Goal: Navigation & Orientation: Understand site structure

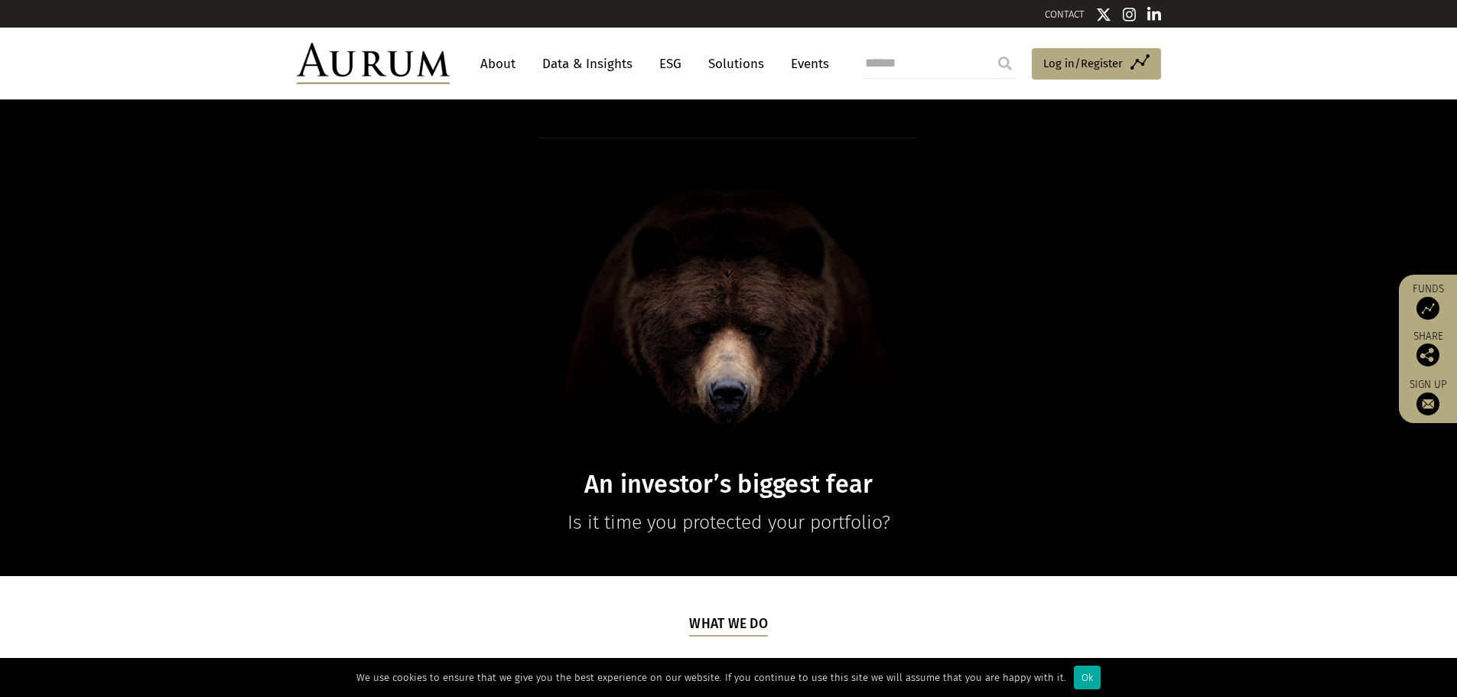
click at [495, 58] on link "About" at bounding box center [498, 64] width 50 height 28
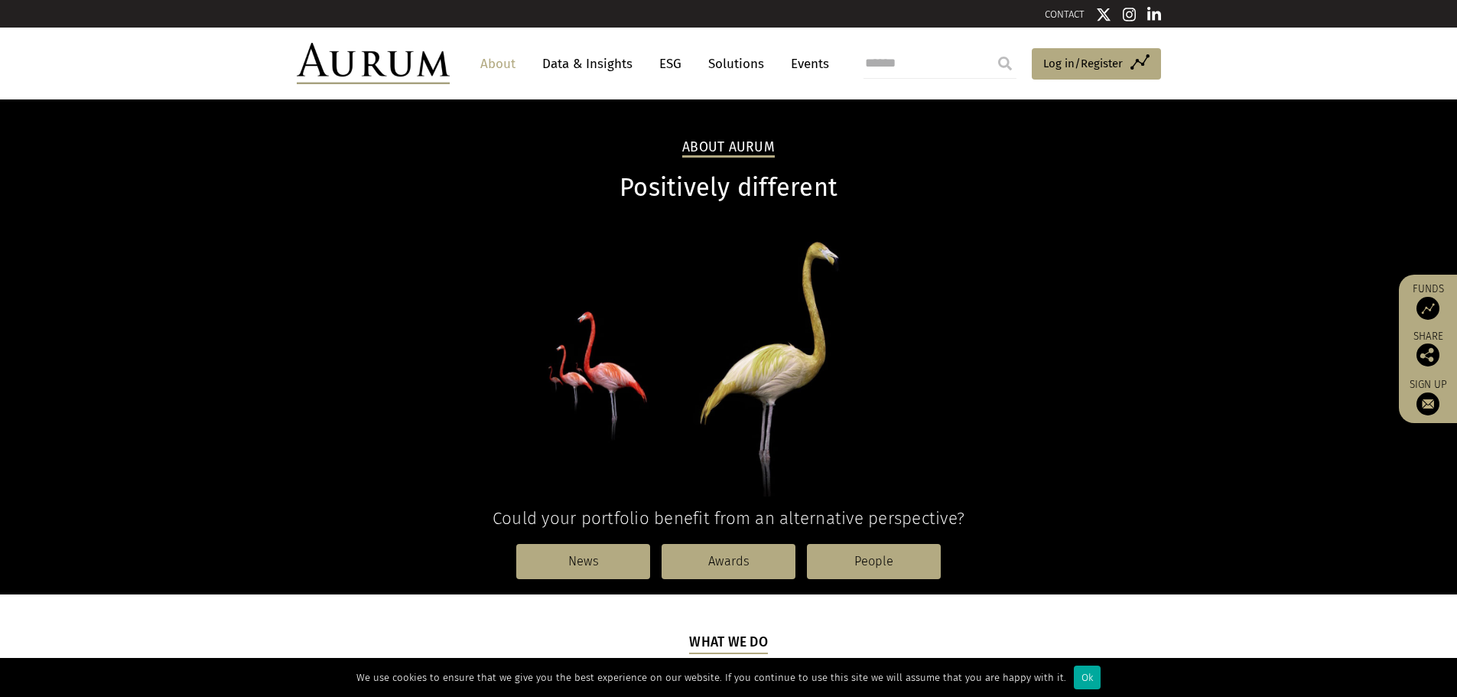
click at [608, 60] on link "Data & Insights" at bounding box center [588, 64] width 106 height 28
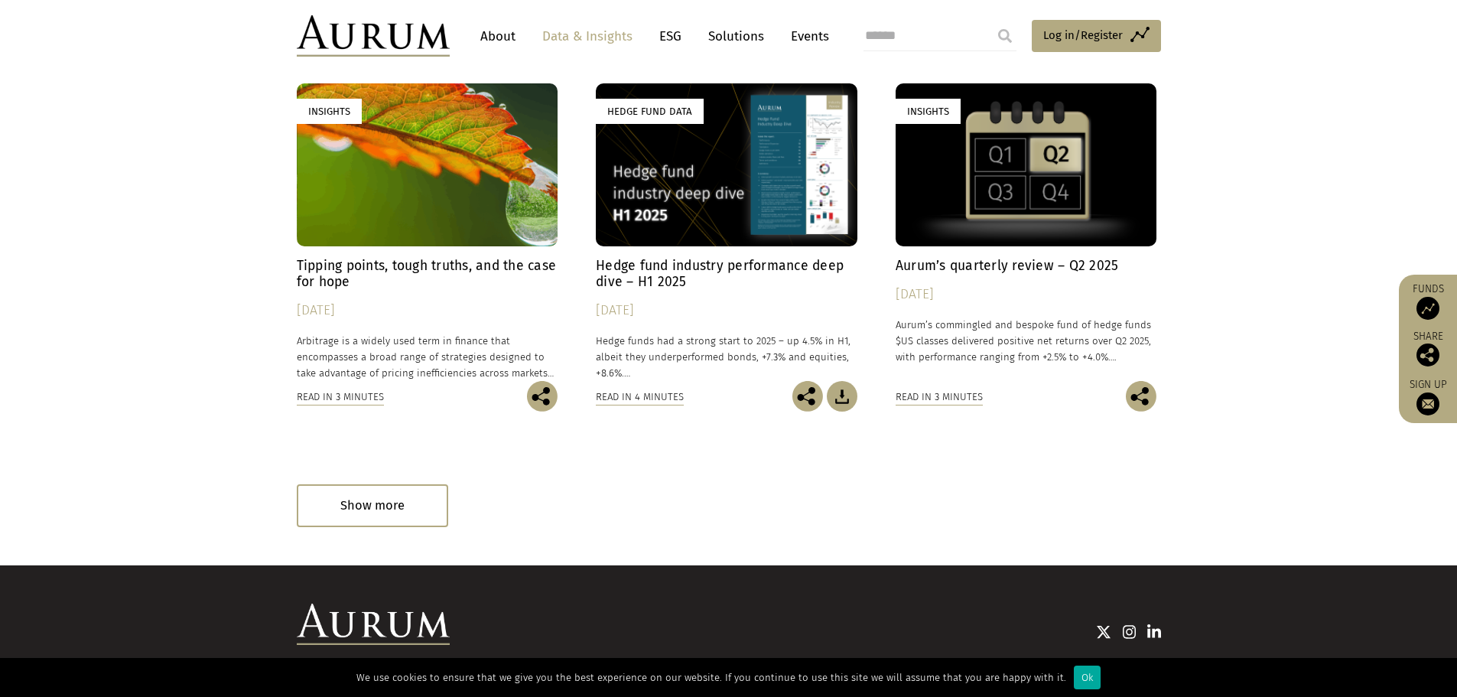
scroll to position [909, 0]
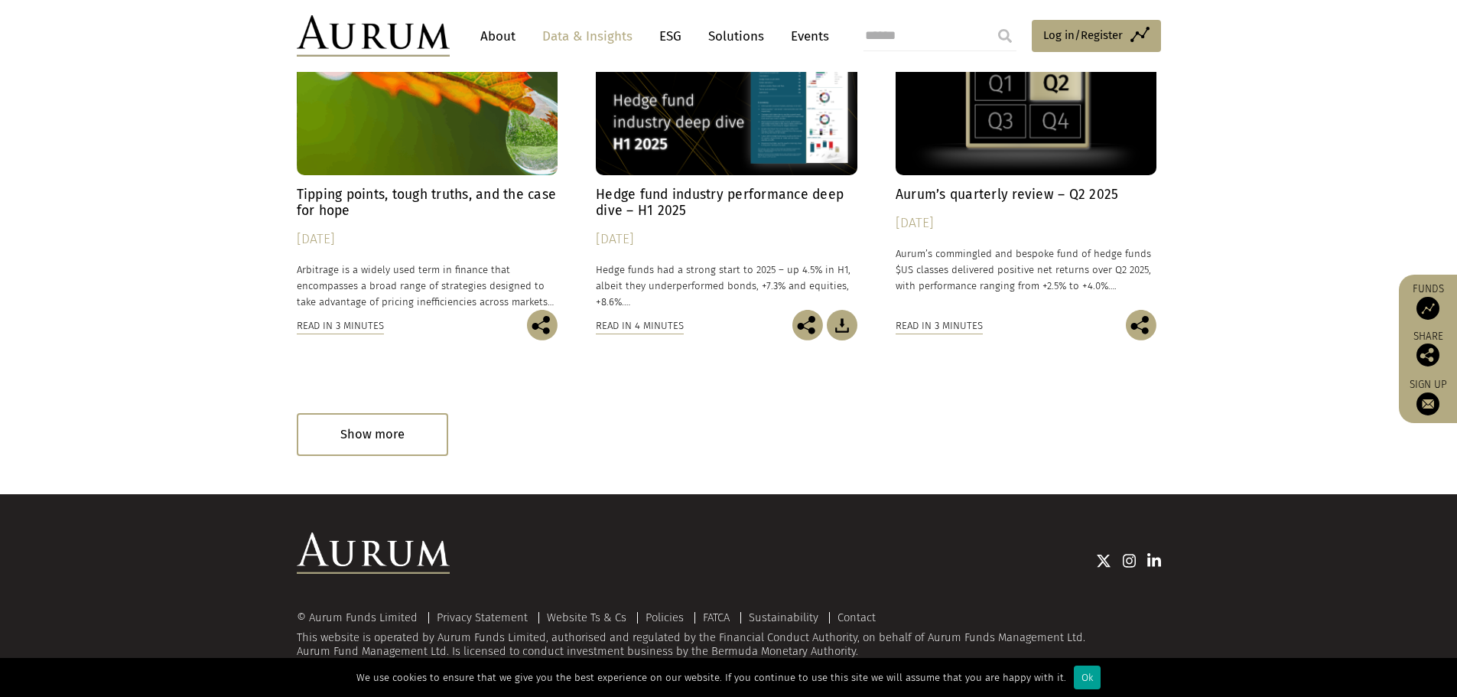
click at [1080, 674] on div "Ok" at bounding box center [1087, 677] width 27 height 24
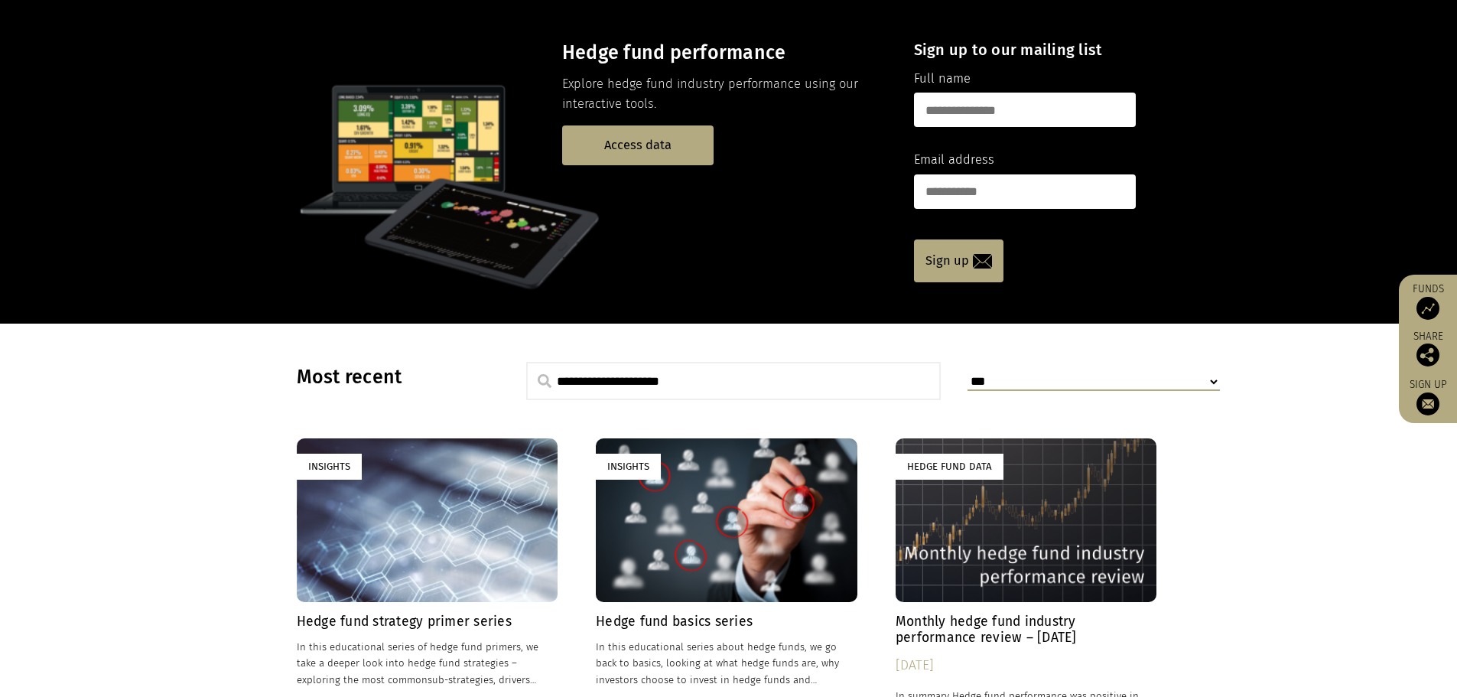
scroll to position [0, 0]
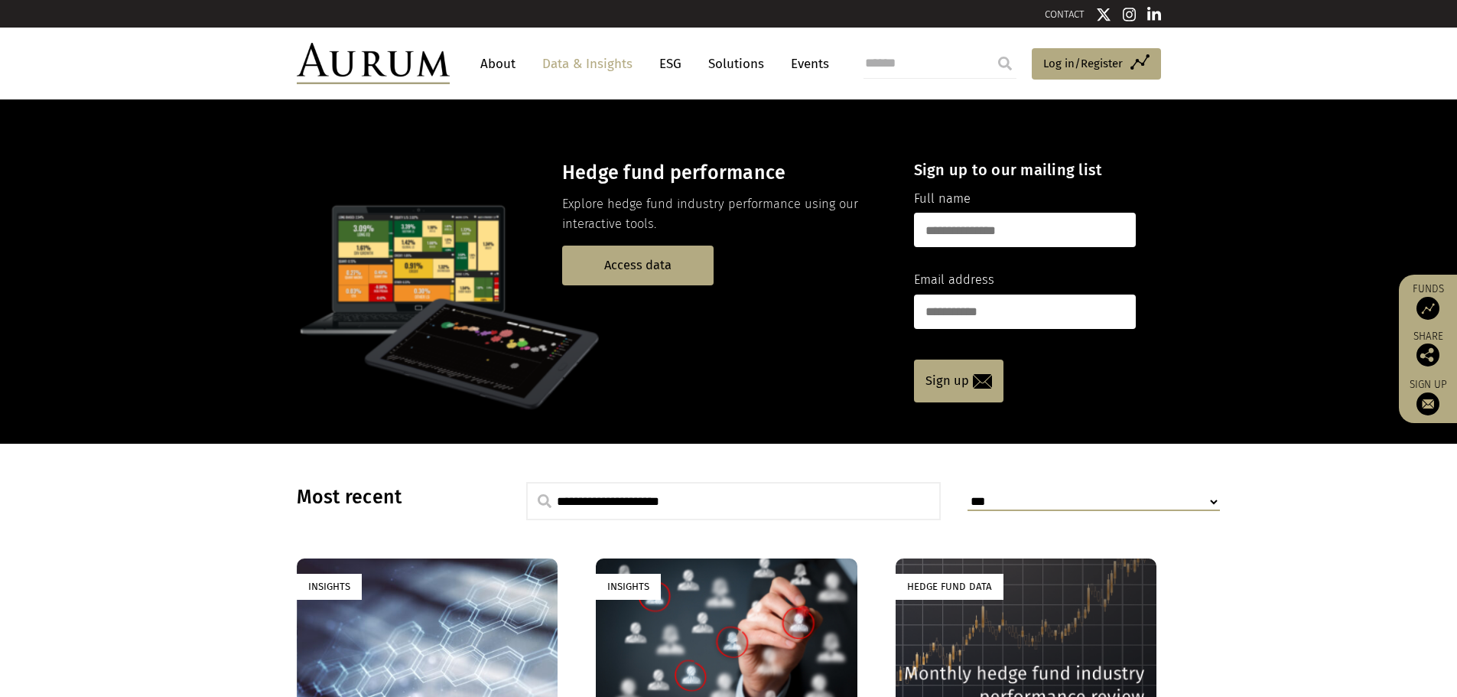
click at [506, 72] on link "About" at bounding box center [498, 64] width 50 height 28
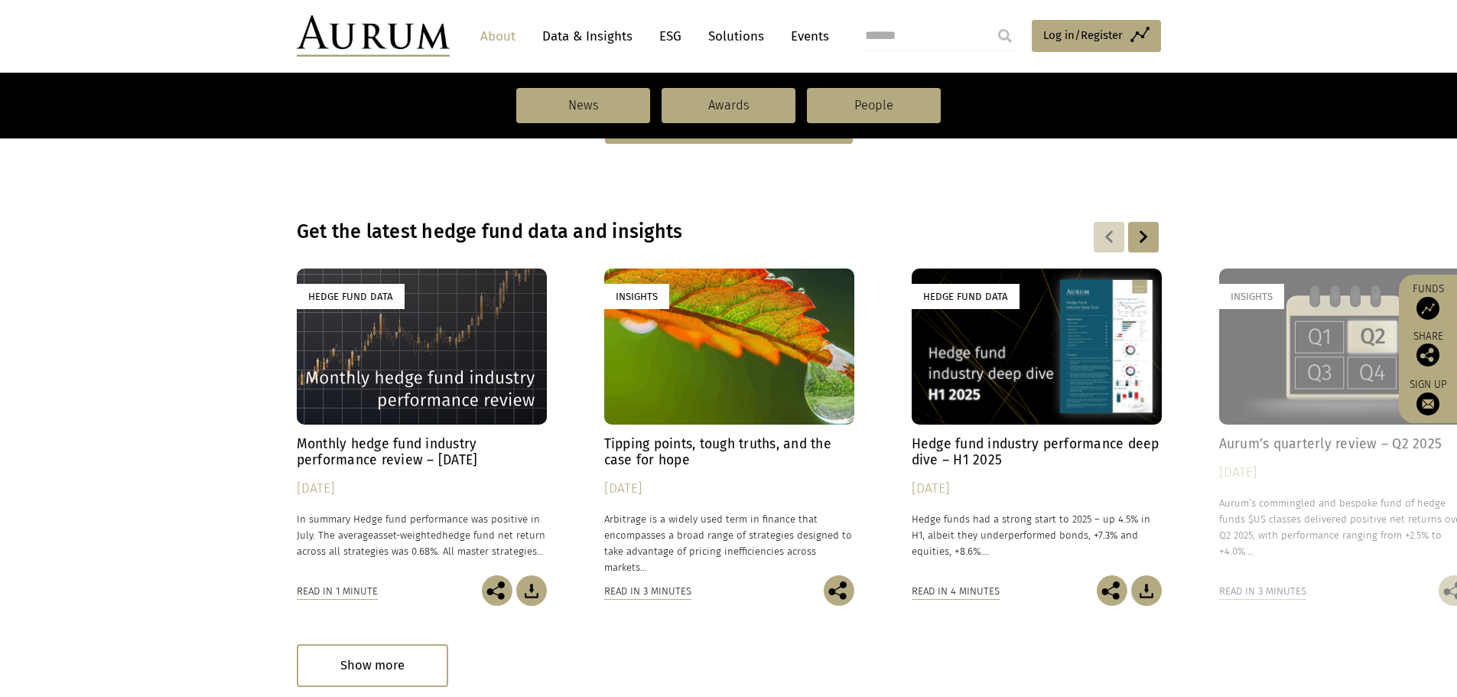
scroll to position [994, 0]
click at [1154, 236] on div at bounding box center [1143, 236] width 31 height 31
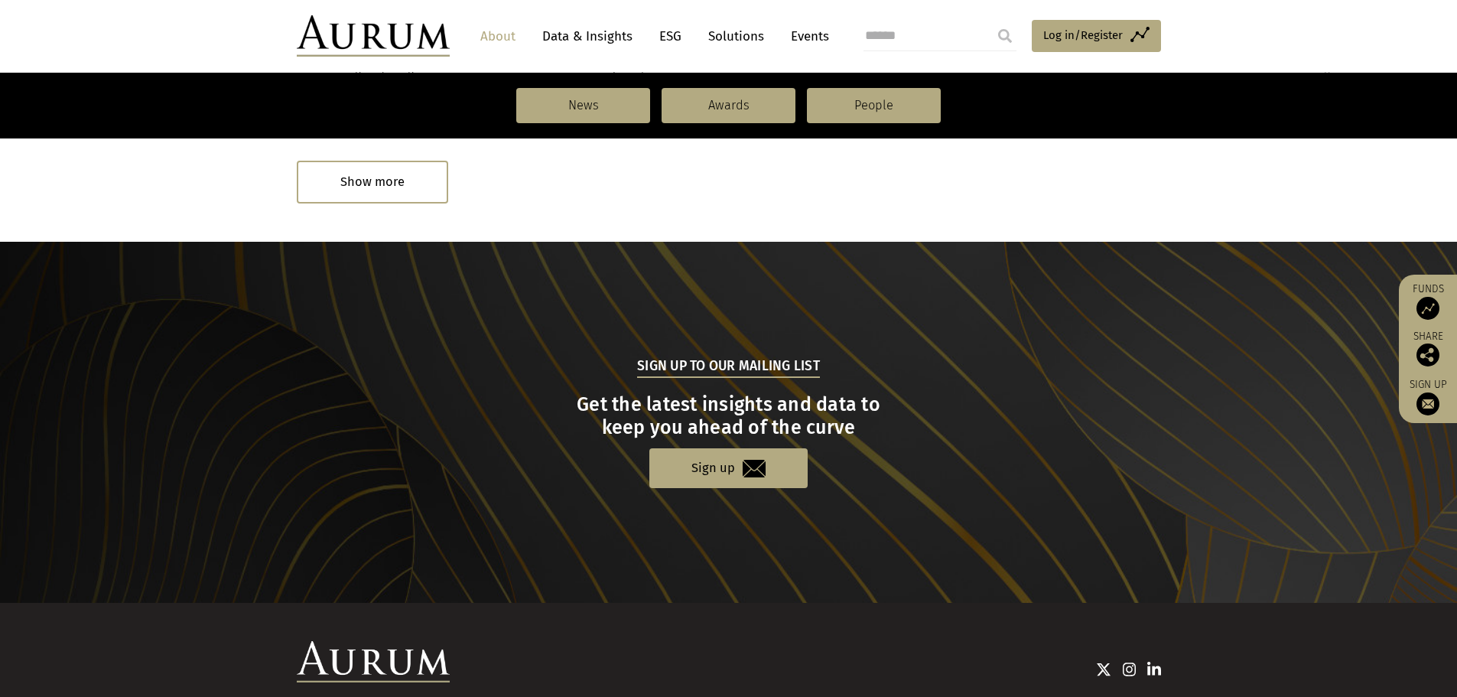
scroll to position [1586, 0]
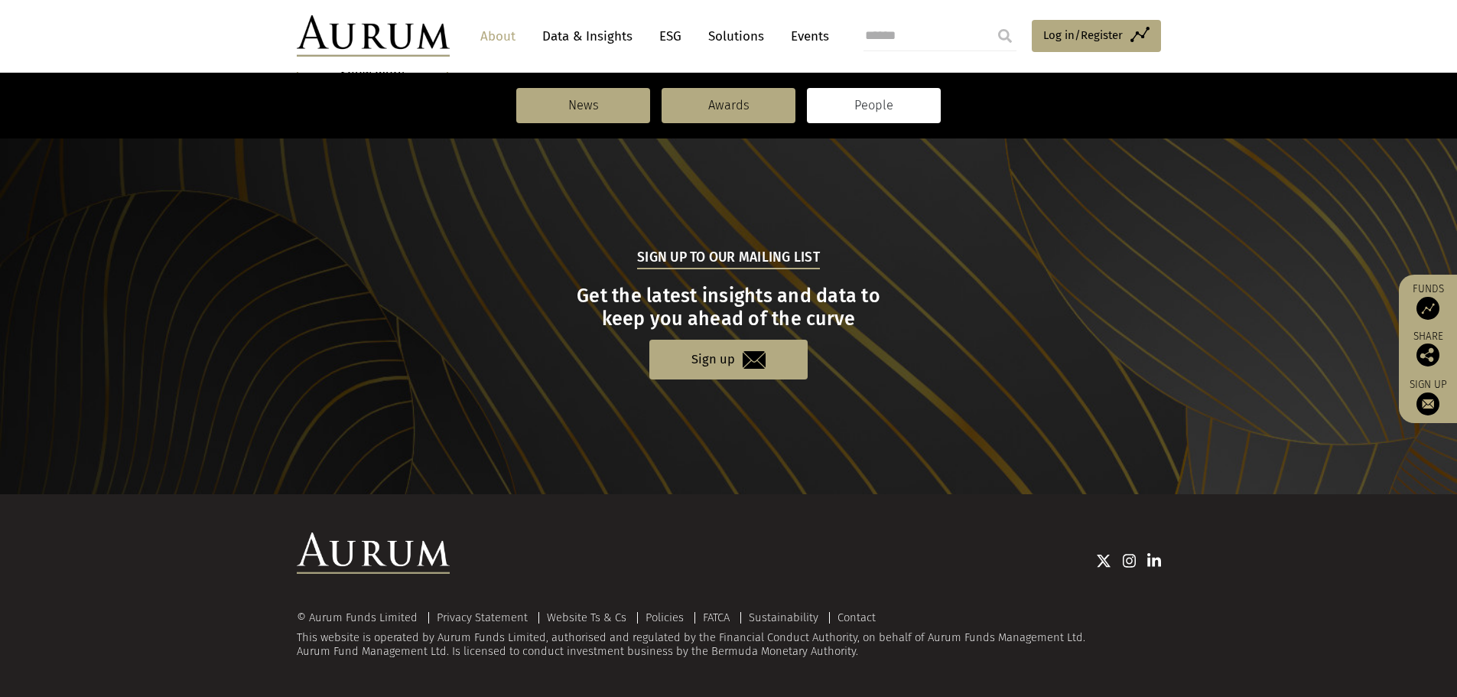
click at [815, 103] on link "People" at bounding box center [874, 105] width 134 height 35
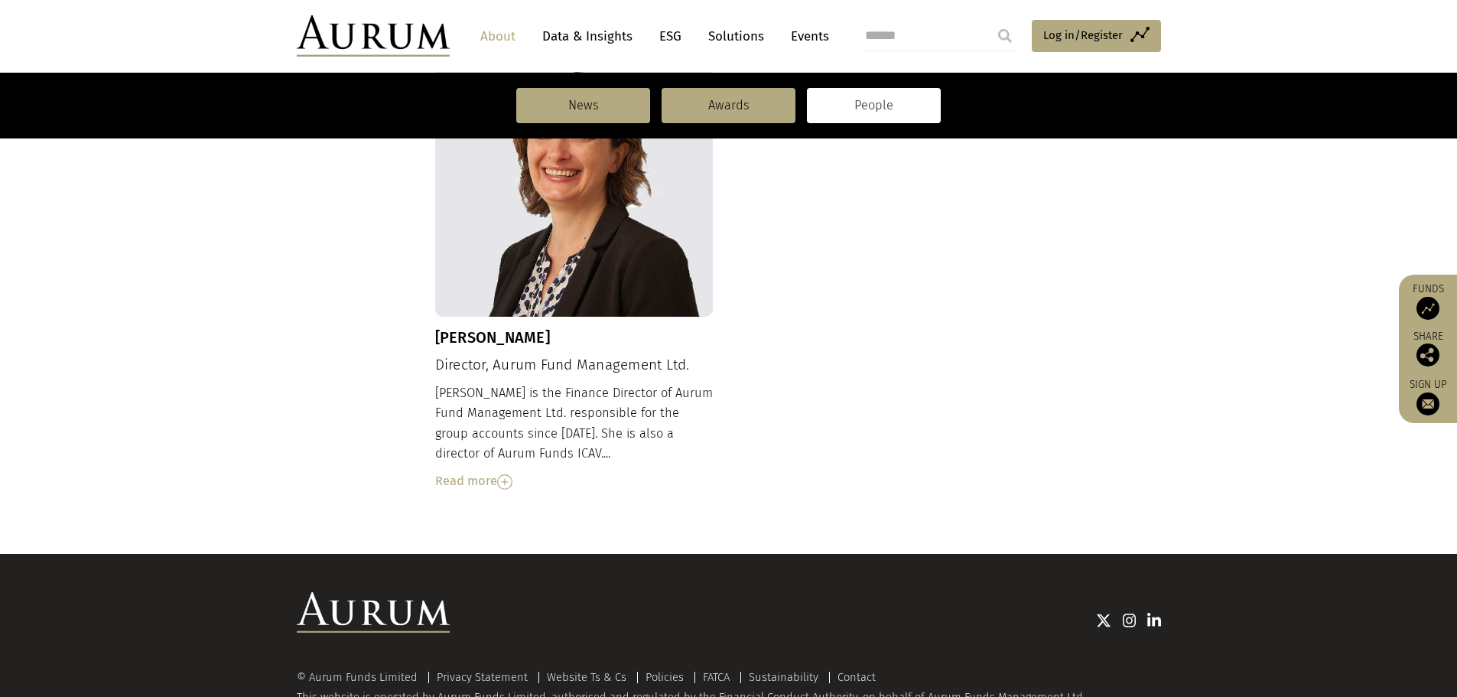
scroll to position [1661, 0]
